Goal: Find contact information: Find contact information

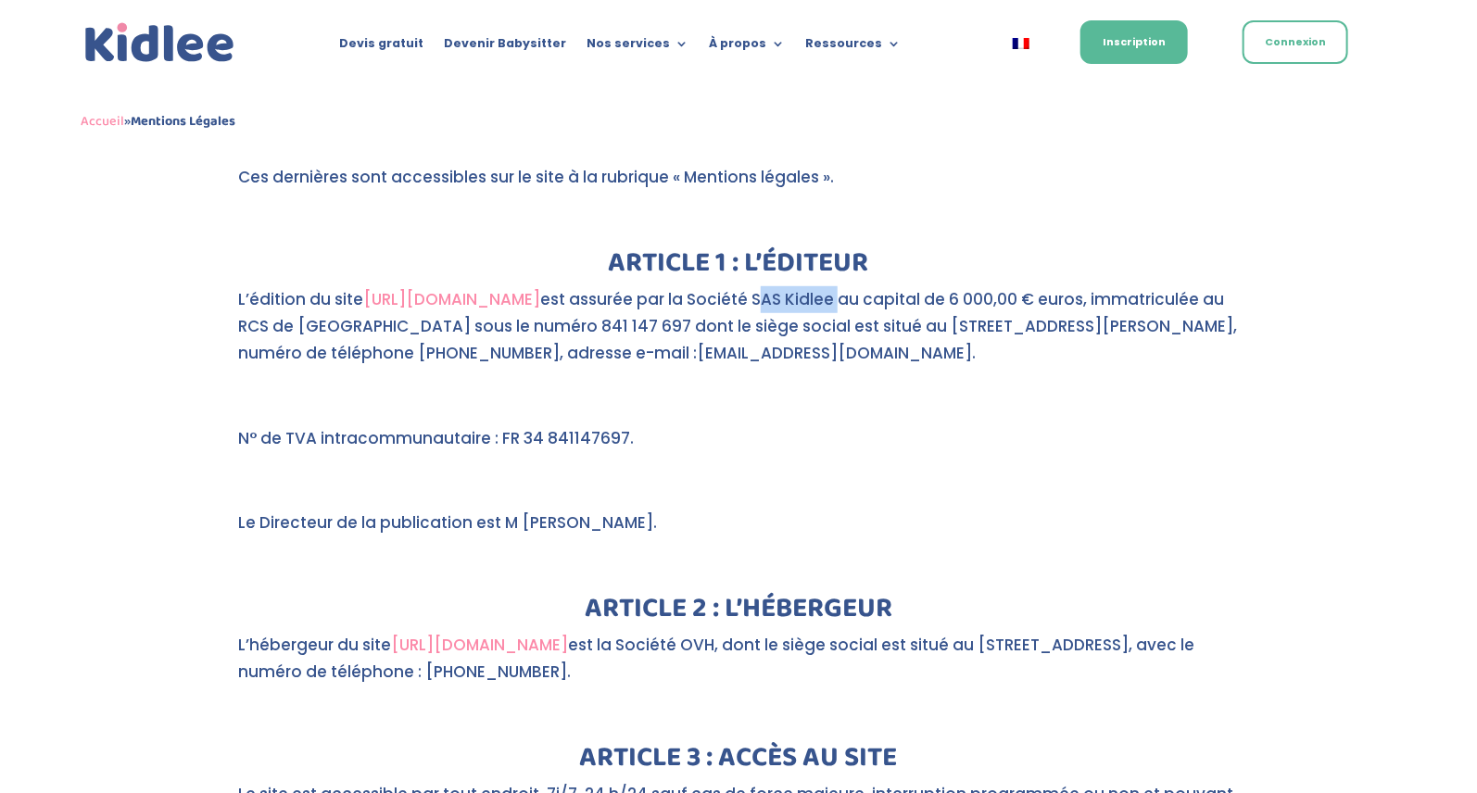
drag, startPoint x: 711, startPoint y: 273, endPoint x: 790, endPoint y: 277, distance: 79.8
click at [790, 286] on p "L’édition du site https://kidlee.fr/ est assurée par la Société SAS Kidlee au c…" at bounding box center [738, 334] width 1001 height 96
copy p "SAS Kidlee"
click at [875, 340] on p "L’édition du site https://kidlee.fr/ est assurée par la Société SAS Kidlee au c…" at bounding box center [738, 334] width 1001 height 96
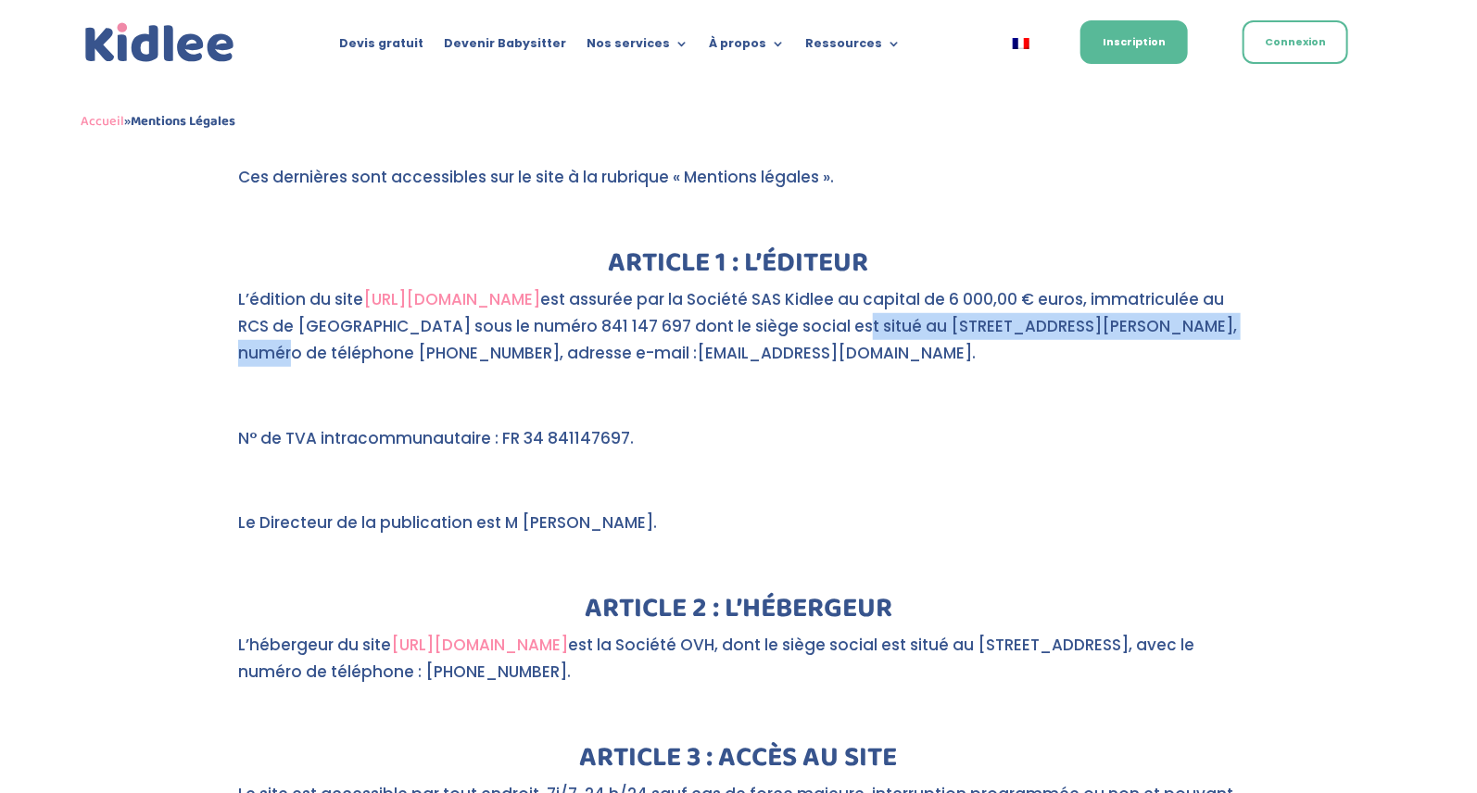
drag, startPoint x: 753, startPoint y: 298, endPoint x: 1137, endPoint y: 295, distance: 383.6
click at [1137, 295] on p "L’édition du site https://kidlee.fr/ est assurée par la Société SAS Kidlee au c…" at bounding box center [738, 334] width 1001 height 96
copy p "20 B RUE LOUIS PHILIPPE 92200 NEUILLY-SUR-SEINE"
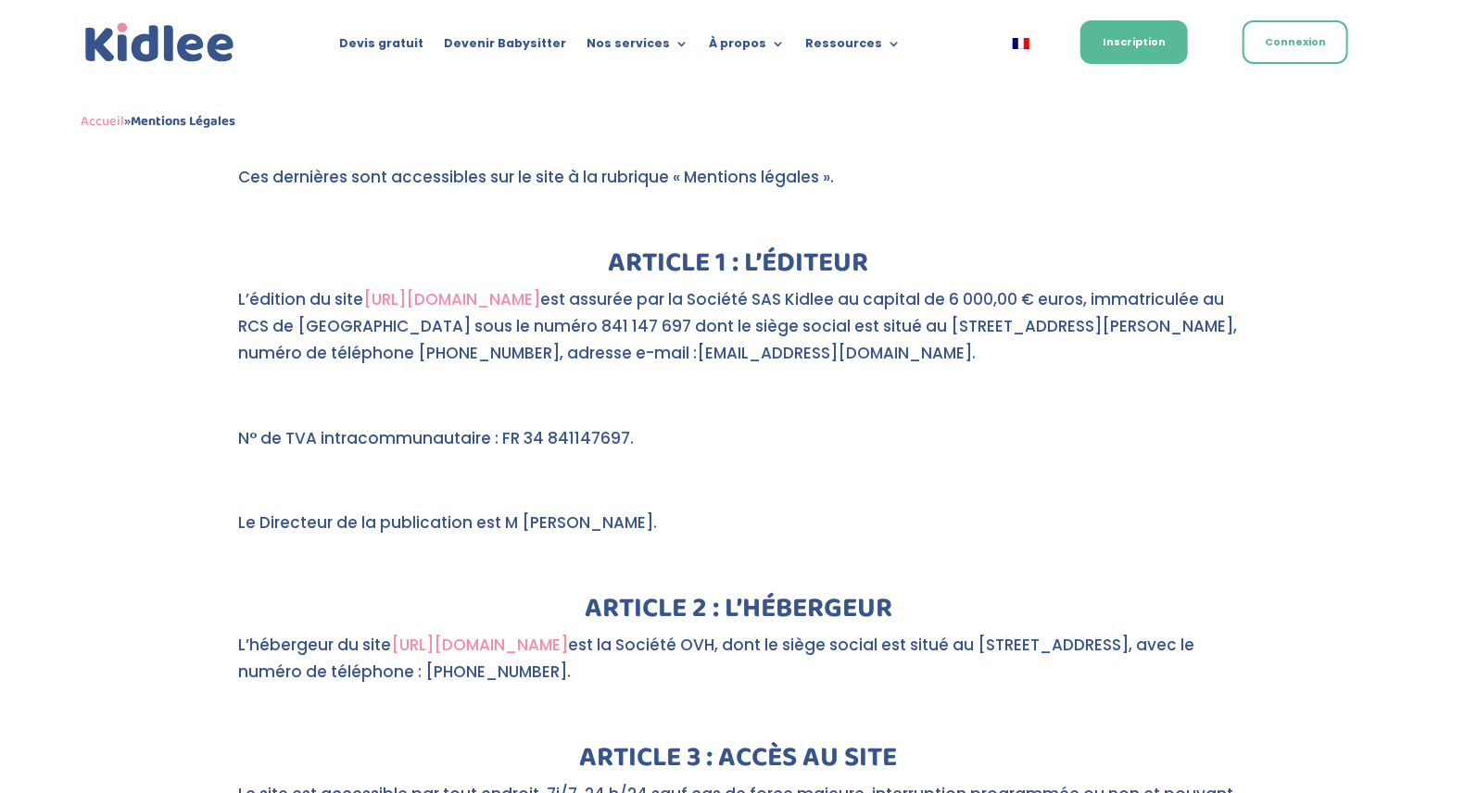
click at [366, 328] on p "L’édition du site https://kidlee.fr/ est assurée par la Société SAS Kidlee au c…" at bounding box center [738, 334] width 1001 height 96
click at [623, 335] on p "L’édition du site https://kidlee.fr/ est assurée par la Société SAS Kidlee au c…" at bounding box center [738, 334] width 1001 height 96
drag, startPoint x: 409, startPoint y: 299, endPoint x: 493, endPoint y: 299, distance: 84.3
click at [493, 299] on p "L’édition du site https://kidlee.fr/ est assurée par la Société SAS Kidlee au c…" at bounding box center [738, 334] width 1001 height 96
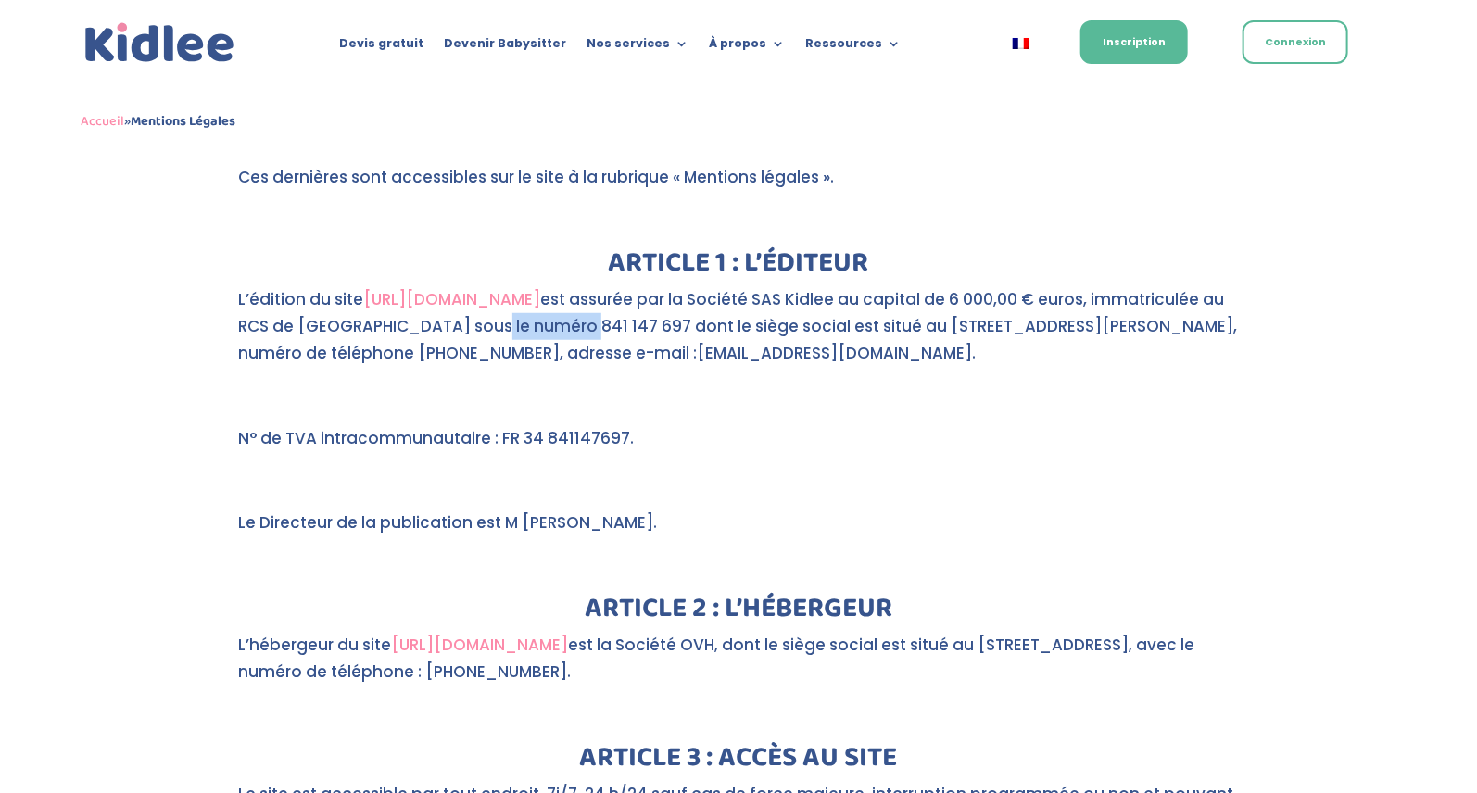
copy p "841 147 697"
click at [651, 301] on p "L’édition du site https://kidlee.fr/ est assurée par la Société SAS Kidlee au c…" at bounding box center [738, 334] width 1001 height 96
